Goal: Information Seeking & Learning: Learn about a topic

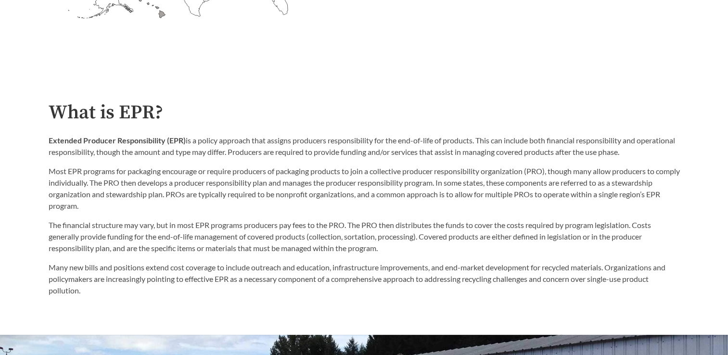
scroll to position [481, 0]
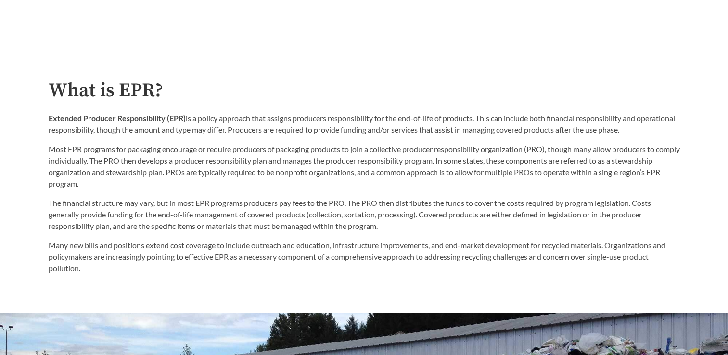
drag, startPoint x: 200, startPoint y: 120, endPoint x: 672, endPoint y: 134, distance: 472.2
click at [672, 134] on p "Extended Producer Responsibility (EPR) is a policy approach that assigns produc…" at bounding box center [364, 124] width 631 height 23
copy p "policy approach that assigns producers responsibility for the end-of-life of pr…"
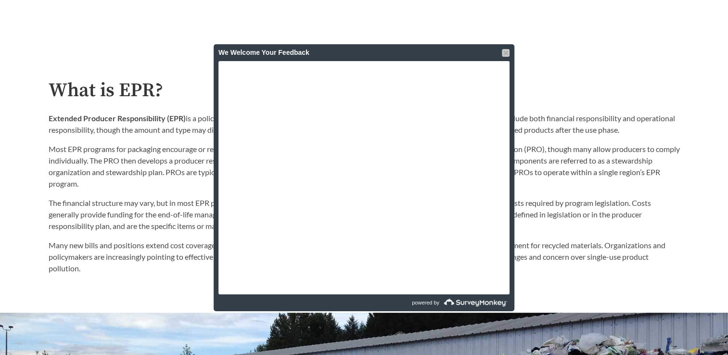
click at [508, 55] on div at bounding box center [506, 53] width 8 height 8
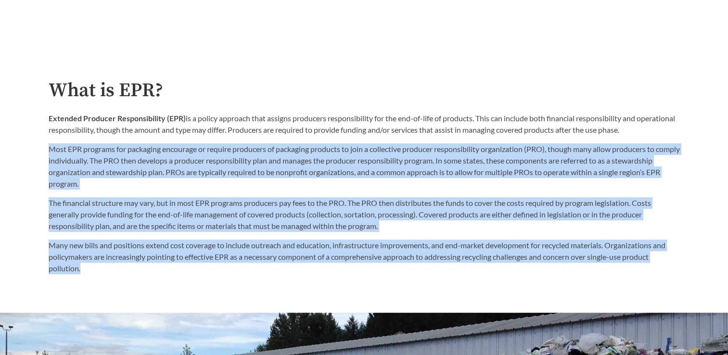
drag, startPoint x: 49, startPoint y: 149, endPoint x: 193, endPoint y: 272, distance: 190.1
click at [193, 272] on div "What is EPR? Extended Producer Responsibility (EPR) is a policy approach that a…" at bounding box center [364, 177] width 631 height 194
copy div "Lore IPS dolorsit ame consectet adipiscin el seddoei temporinc ut laboreetd mag…"
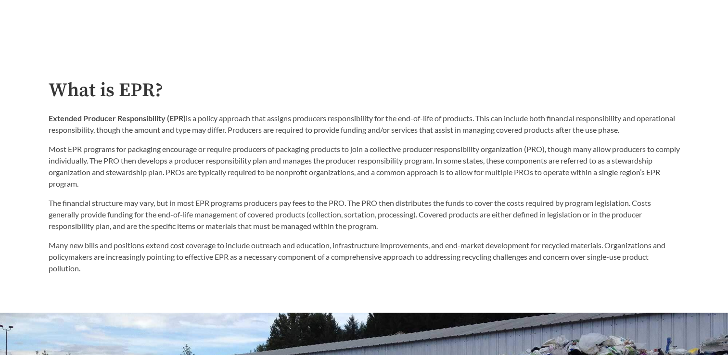
click at [250, 99] on h2 "What is EPR?" at bounding box center [364, 91] width 631 height 22
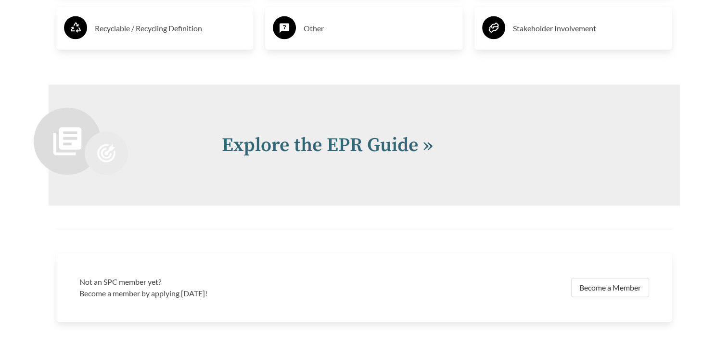
scroll to position [2069, 0]
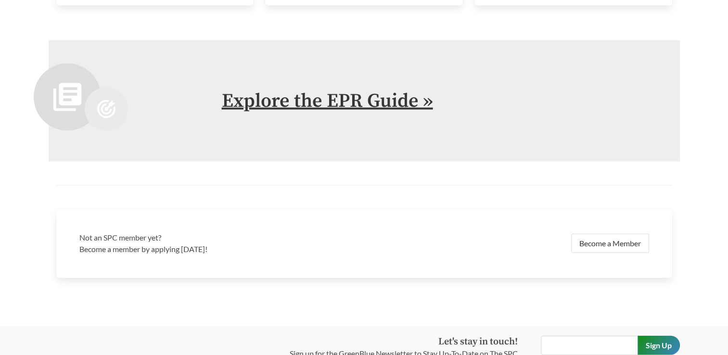
click at [395, 102] on link "Explore the EPR Guide »" at bounding box center [327, 101] width 211 height 24
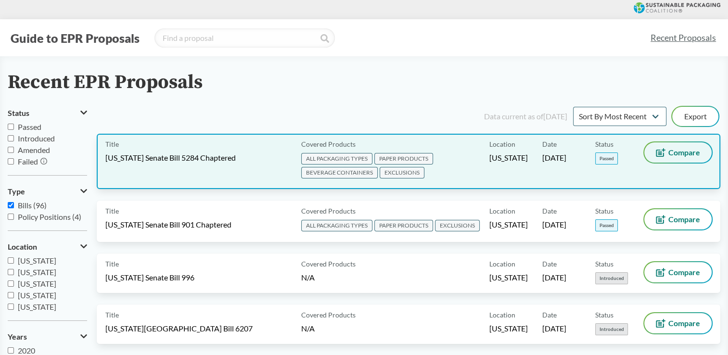
click at [674, 153] on span "Compare" at bounding box center [684, 153] width 32 height 8
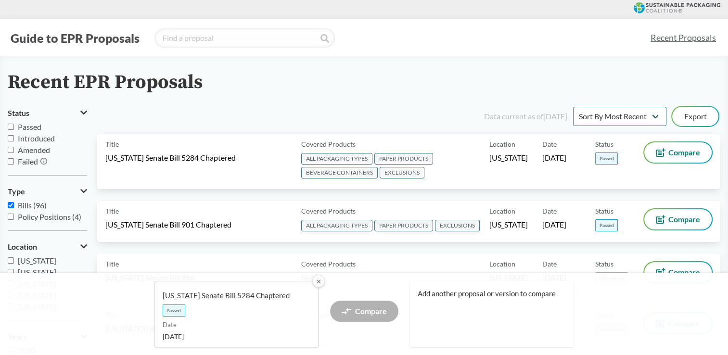
click at [314, 282] on button "✕" at bounding box center [318, 281] width 13 height 13
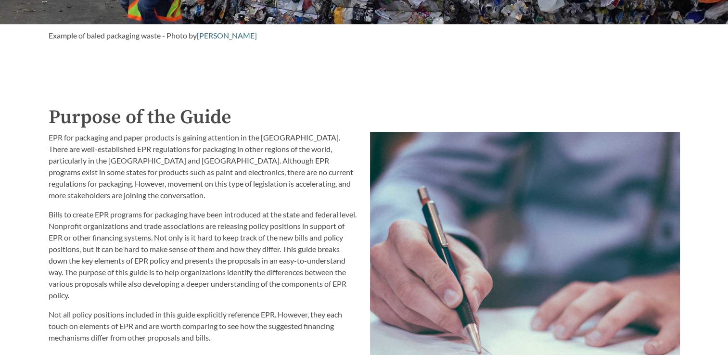
scroll to position [1010, 0]
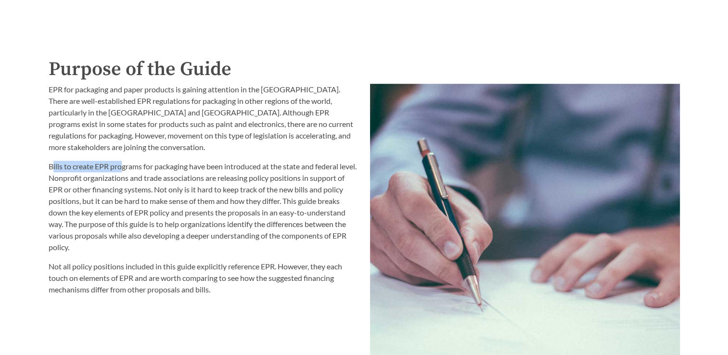
drag, startPoint x: 51, startPoint y: 168, endPoint x: 121, endPoint y: 168, distance: 70.7
click at [121, 168] on p "Bills to create EPR programs for packaging have been introduced at the state an…" at bounding box center [204, 207] width 310 height 92
drag, startPoint x: 121, startPoint y: 168, endPoint x: 54, endPoint y: 170, distance: 67.4
click at [54, 170] on p "Bills to create EPR programs for packaging have been introduced at the state an…" at bounding box center [204, 207] width 310 height 92
click at [49, 166] on p "Bills to create EPR programs for packaging have been introduced at the state an…" at bounding box center [204, 207] width 310 height 92
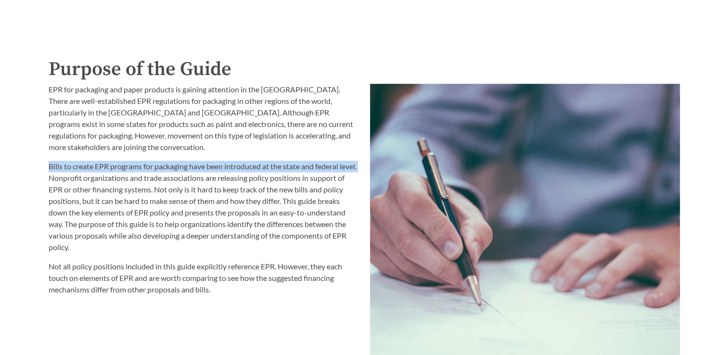
drag, startPoint x: 48, startPoint y: 167, endPoint x: 68, endPoint y: 178, distance: 22.4
click at [68, 178] on p "Bills to create EPR programs for packaging have been introduced at the state an…" at bounding box center [204, 207] width 310 height 92
copy p "Bills to create EPR programs for packaging have been introduced at the state an…"
